Goal: Task Accomplishment & Management: Use online tool/utility

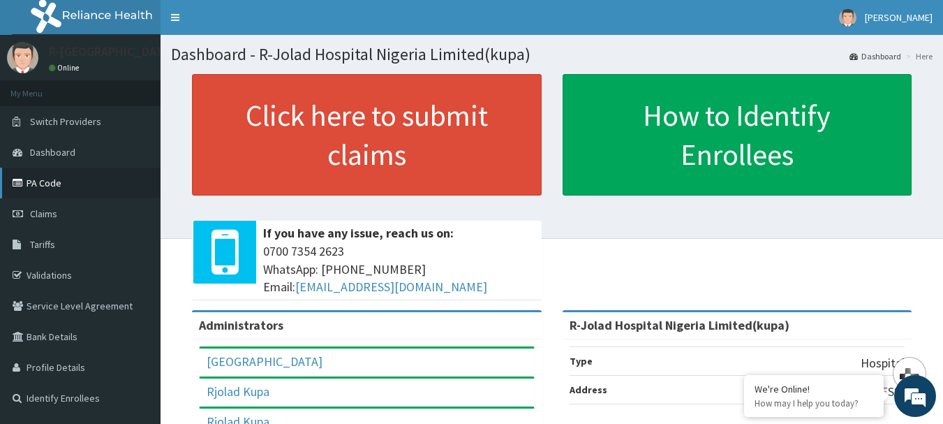
click at [52, 186] on link "PA Code" at bounding box center [80, 183] width 161 height 31
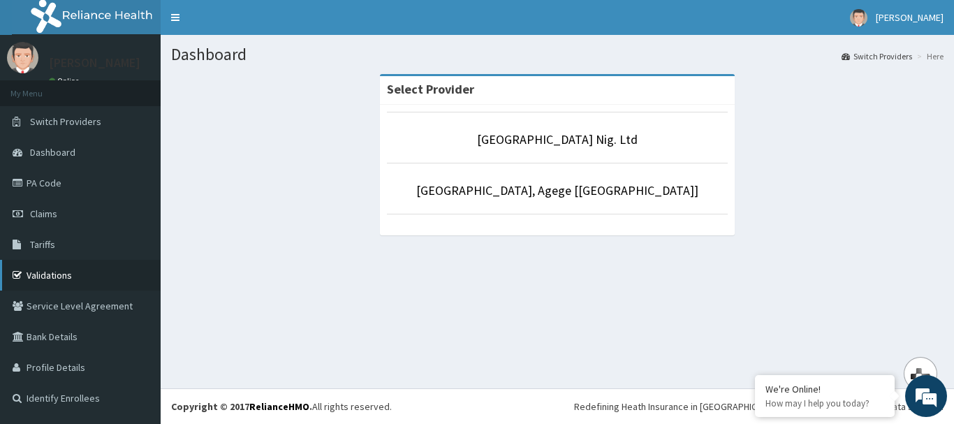
click at [50, 276] on link "Validations" at bounding box center [80, 275] width 161 height 31
click at [554, 139] on link "R-Jolad Hospital Nig. Ltd" at bounding box center [557, 139] width 161 height 16
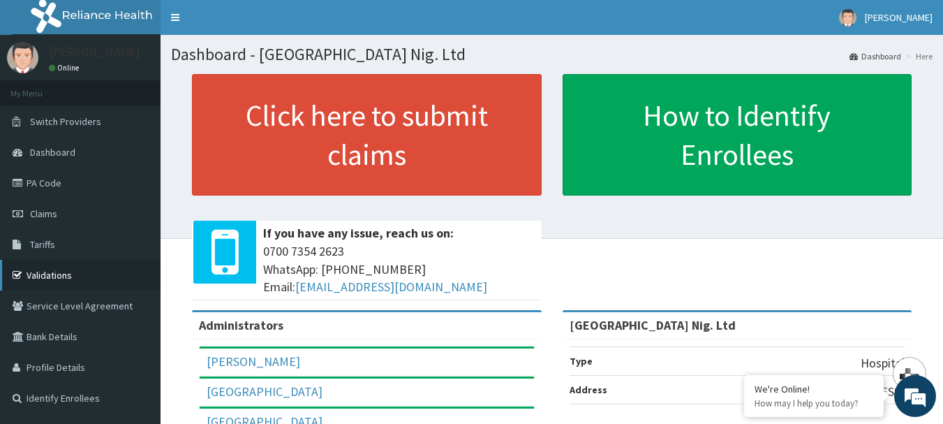
click at [50, 265] on link "Validations" at bounding box center [80, 275] width 161 height 31
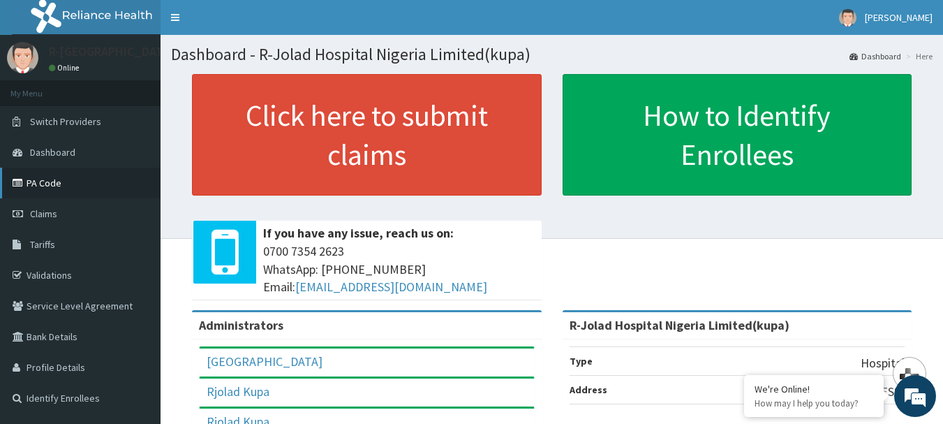
click at [41, 183] on link "PA Code" at bounding box center [80, 183] width 161 height 31
